Goal: Find contact information: Obtain details needed to contact an individual or organization

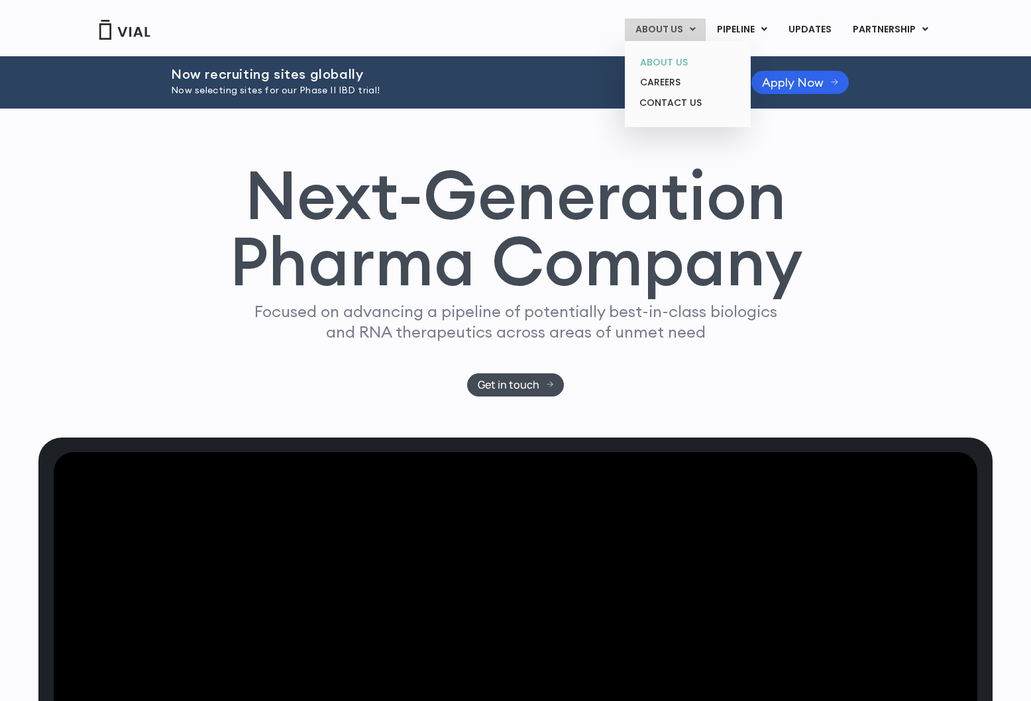
click at [662, 58] on link "ABOUT US" at bounding box center [687, 62] width 116 height 21
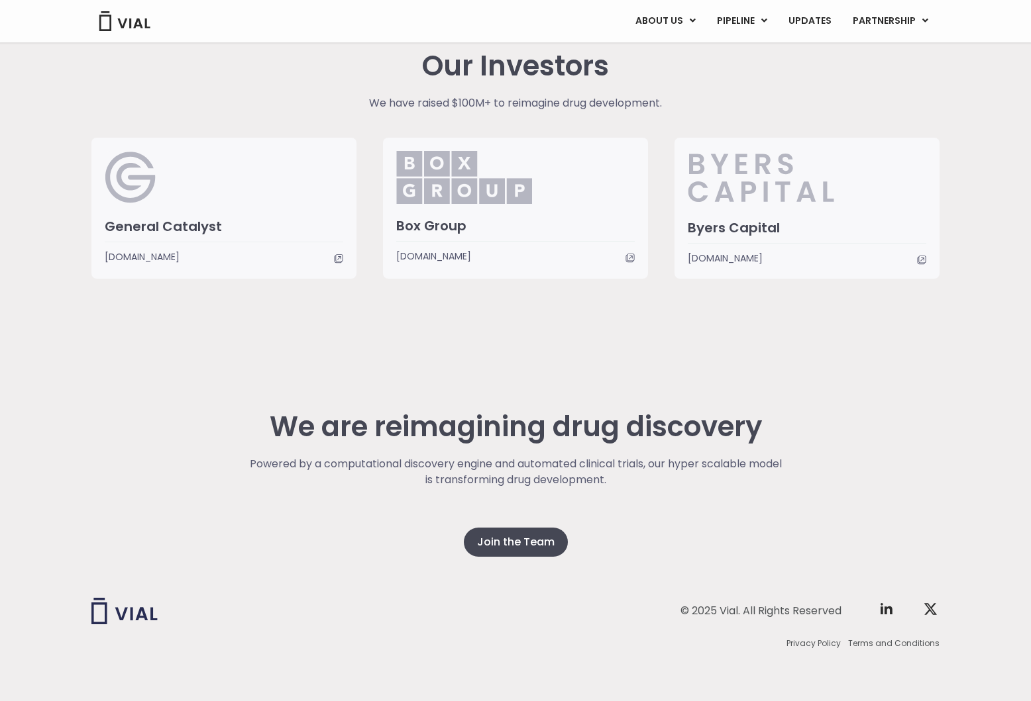
scroll to position [3292, 0]
click at [132, 617] on img at bounding box center [124, 612] width 66 height 26
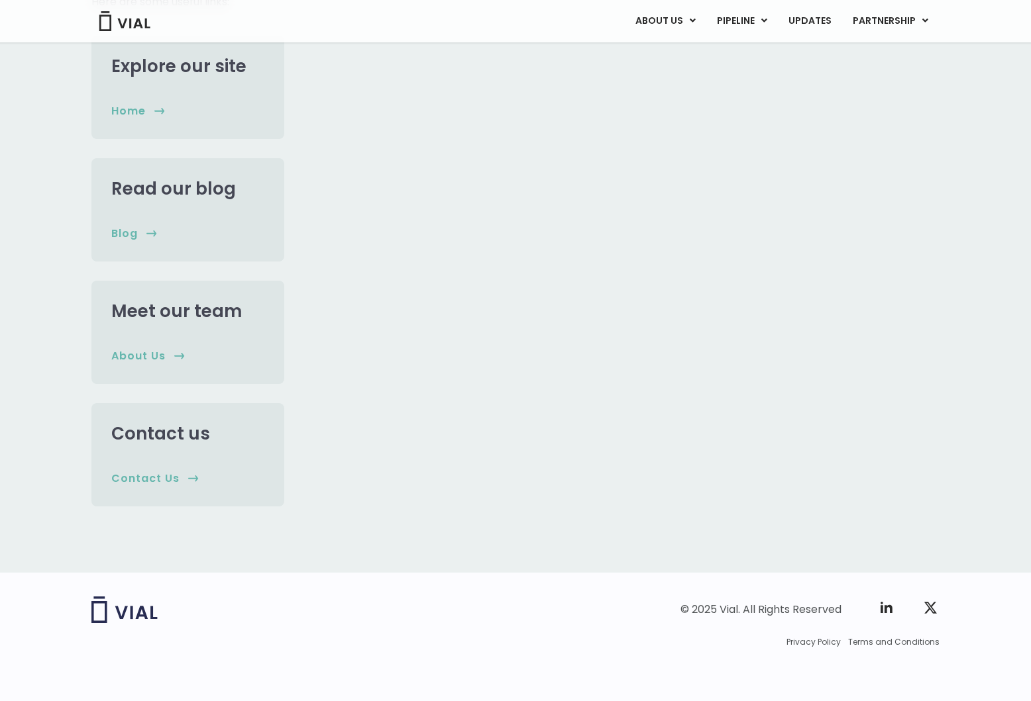
scroll to position [319, 0]
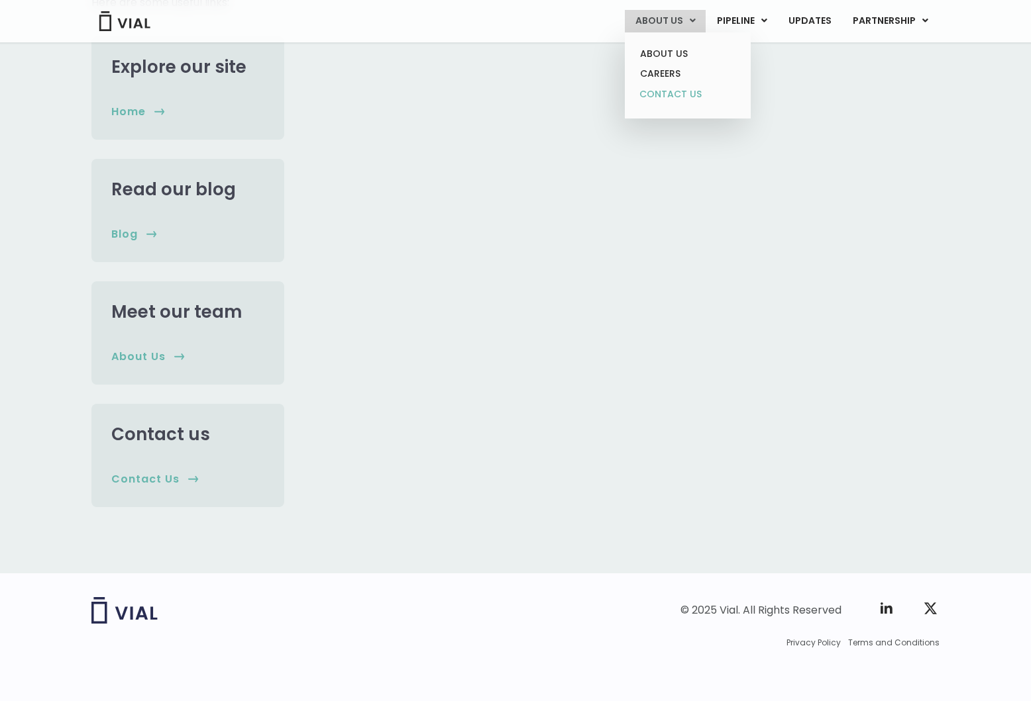
click at [665, 86] on link "CONTACT US" at bounding box center [687, 94] width 116 height 21
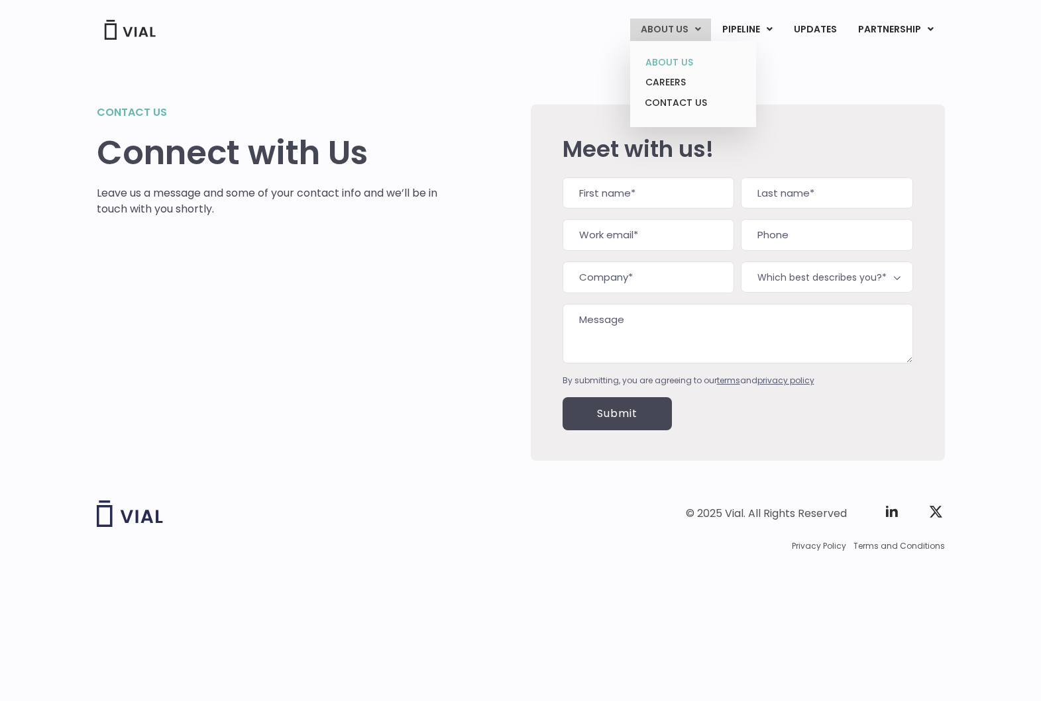
click at [679, 62] on link "ABOUT US" at bounding box center [693, 62] width 116 height 21
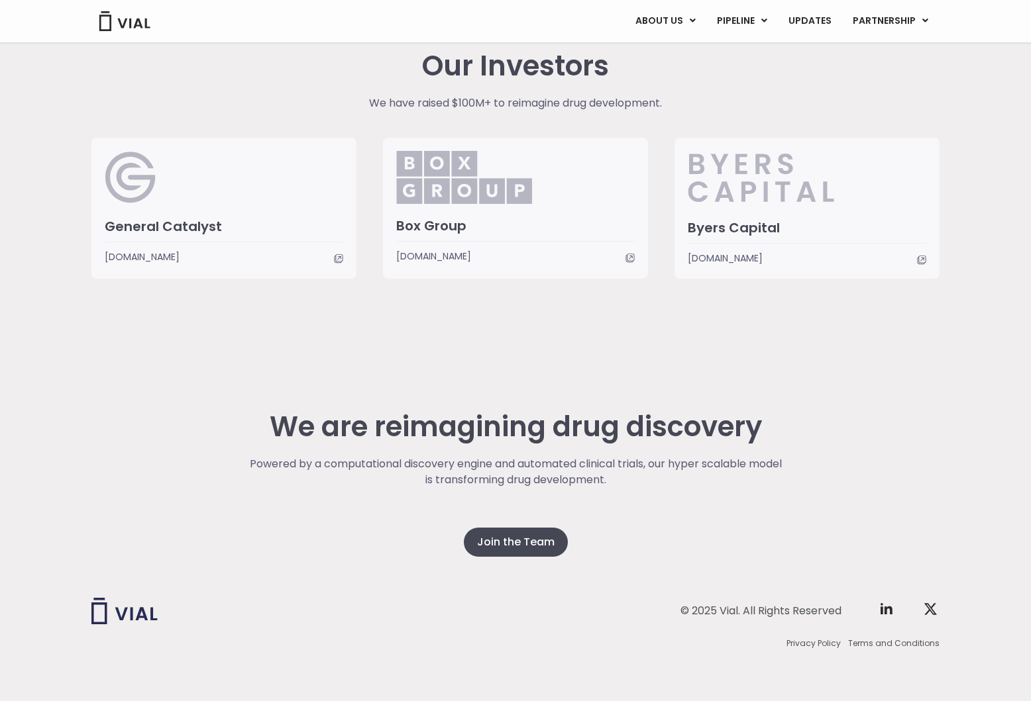
scroll to position [3292, 0]
